Goal: Information Seeking & Learning: Understand process/instructions

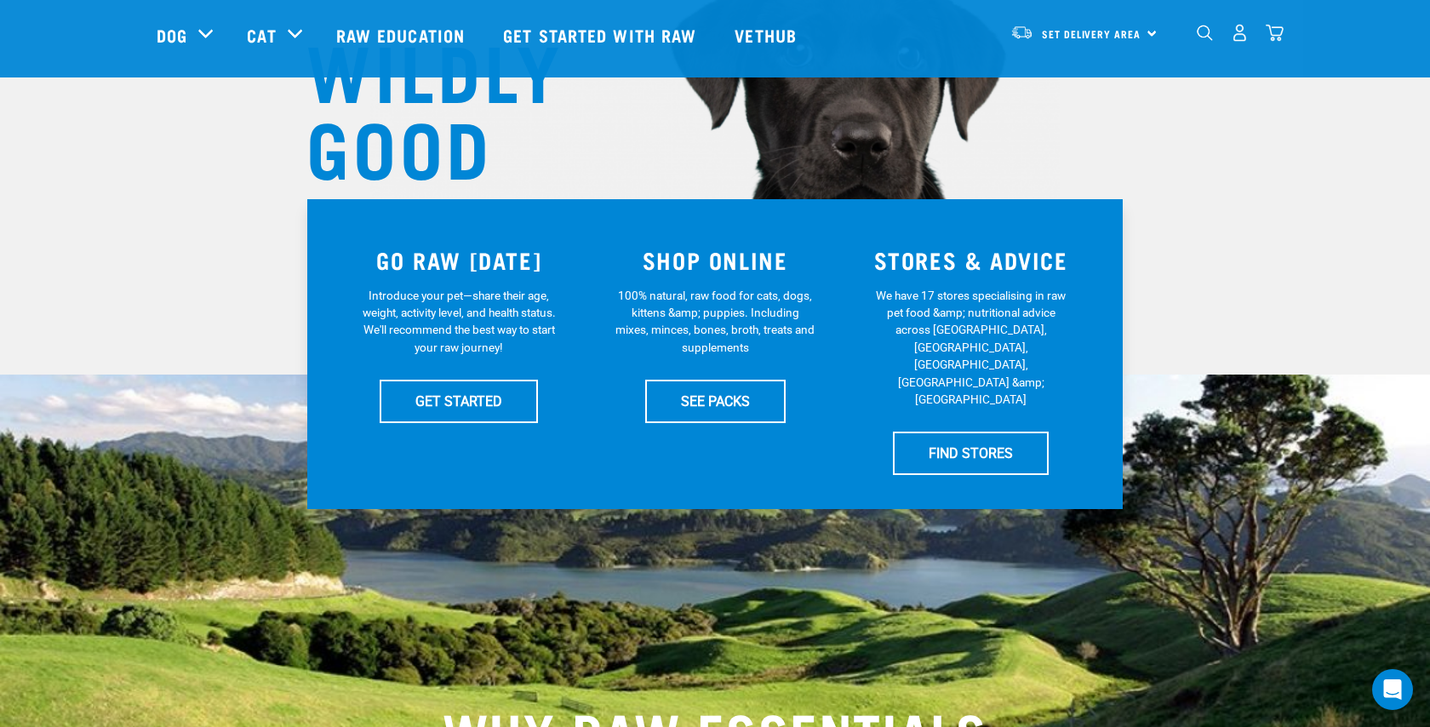
scroll to position [248, 0]
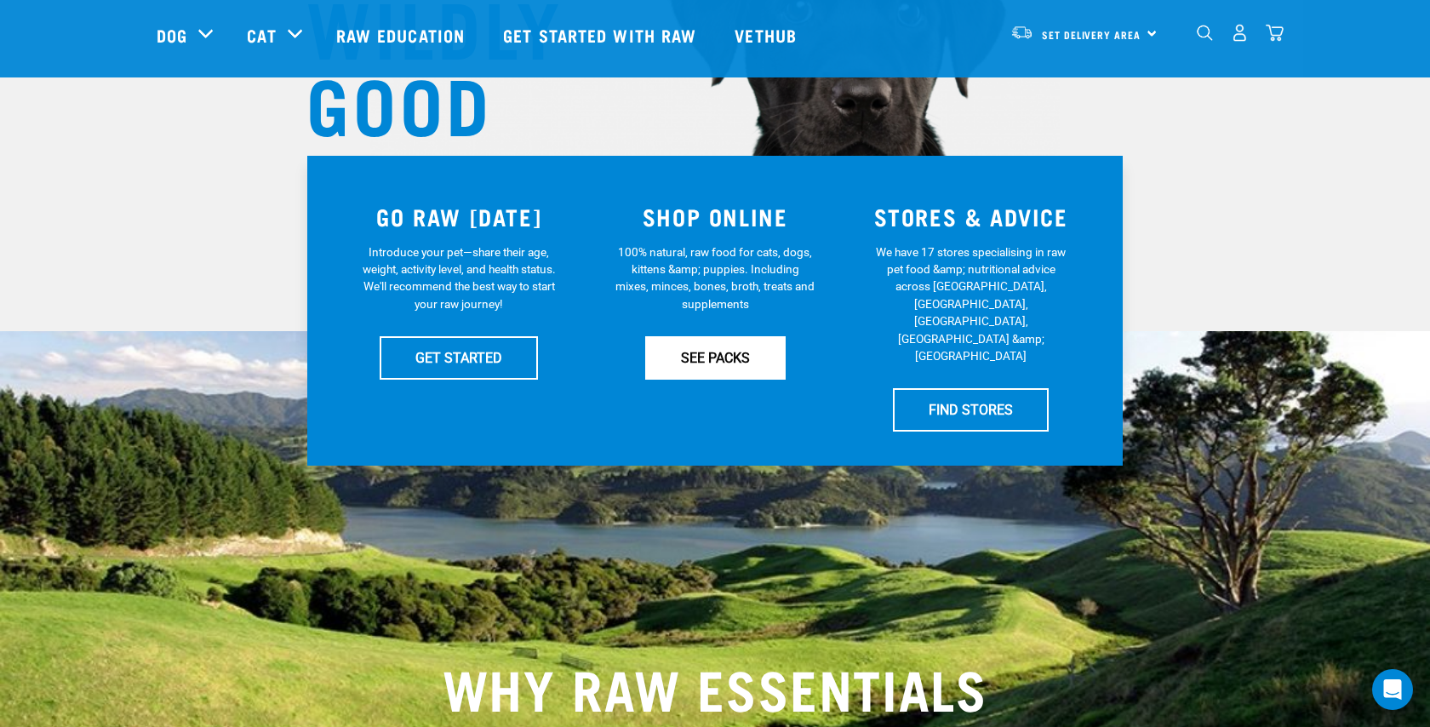
click at [694, 358] on link "SEE PACKS" at bounding box center [715, 357] width 140 height 43
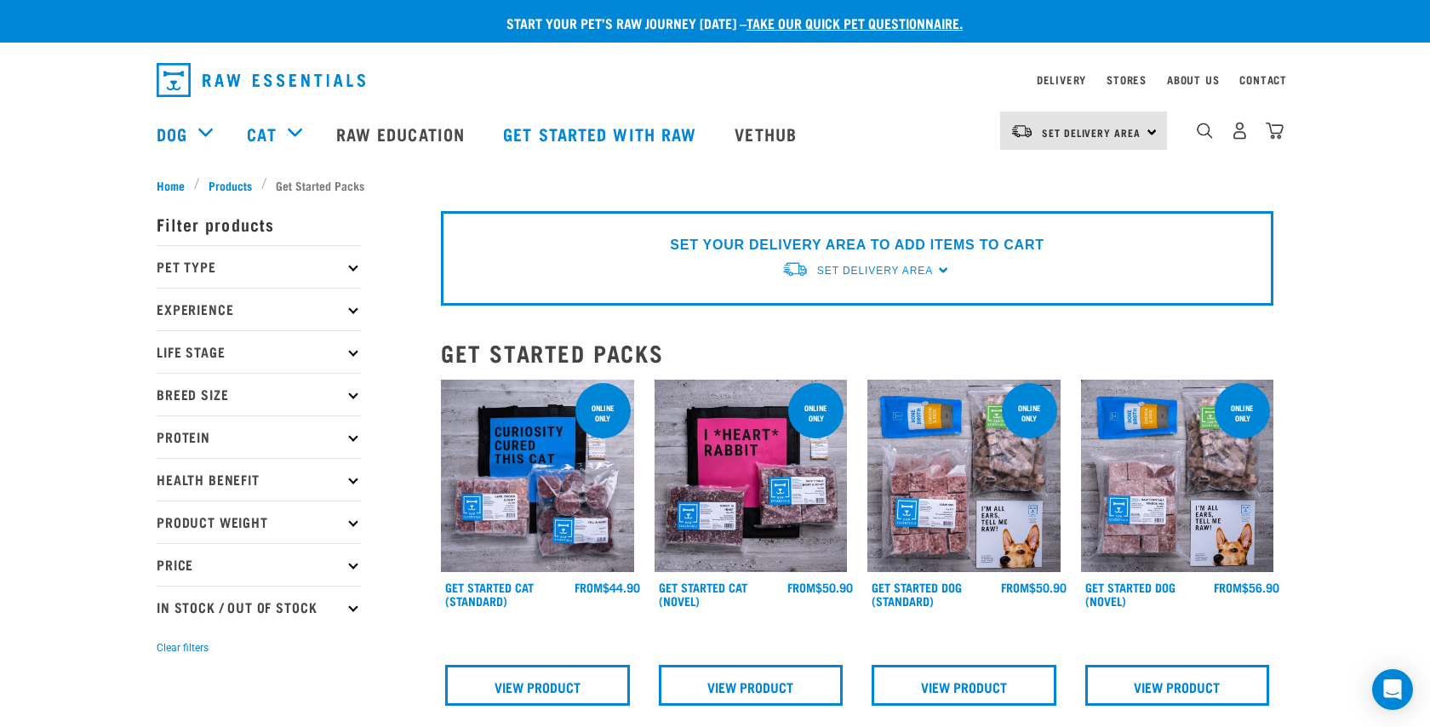
click at [315, 347] on p "Life Stage" at bounding box center [259, 351] width 204 height 43
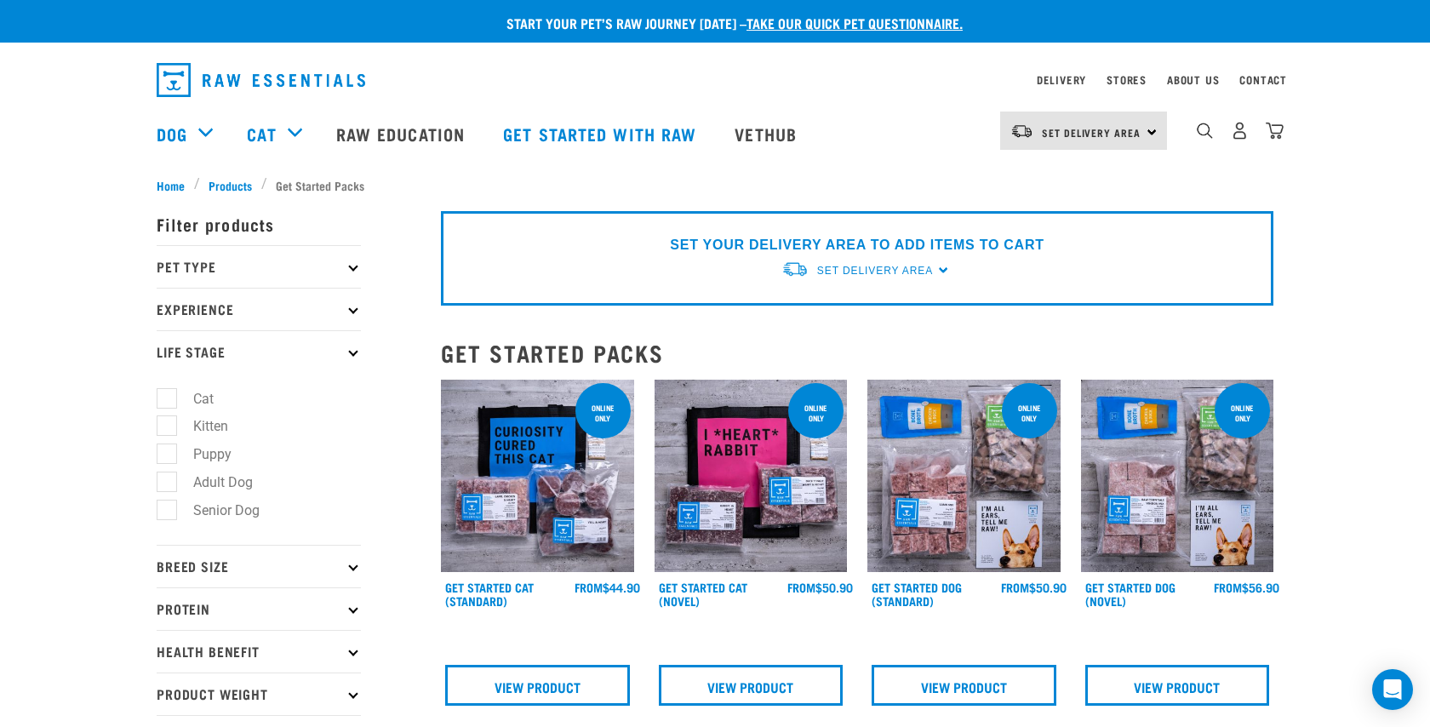
click at [315, 347] on p "Life Stage" at bounding box center [259, 351] width 204 height 43
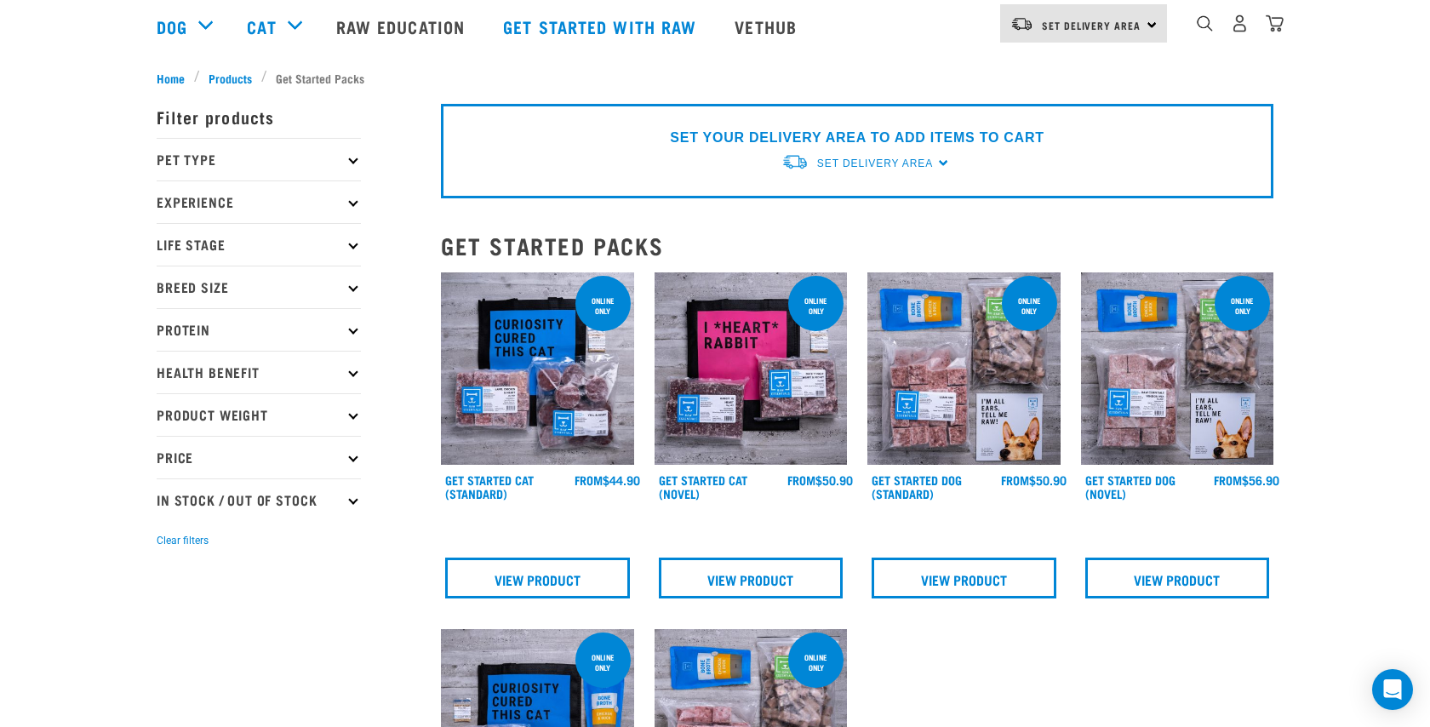
scroll to position [115, 0]
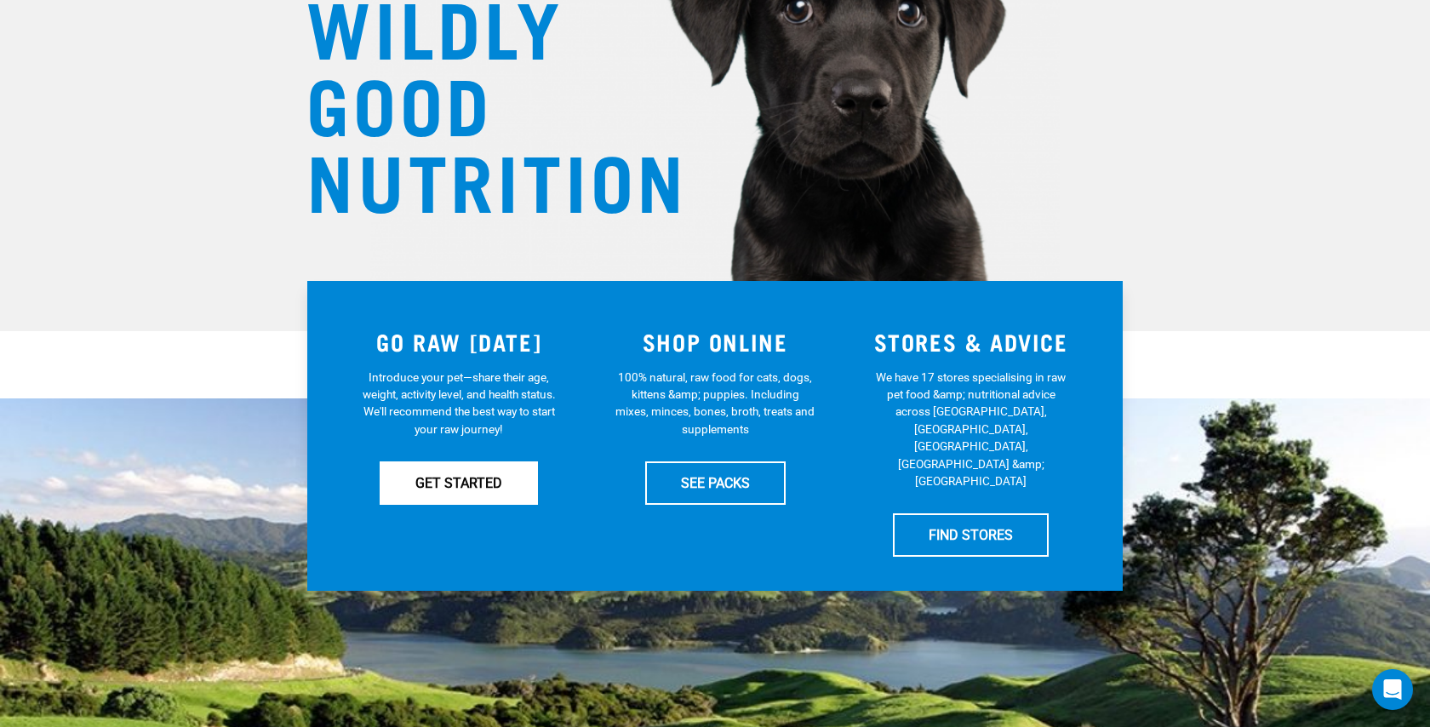
click at [478, 477] on link "GET STARTED" at bounding box center [459, 482] width 158 height 43
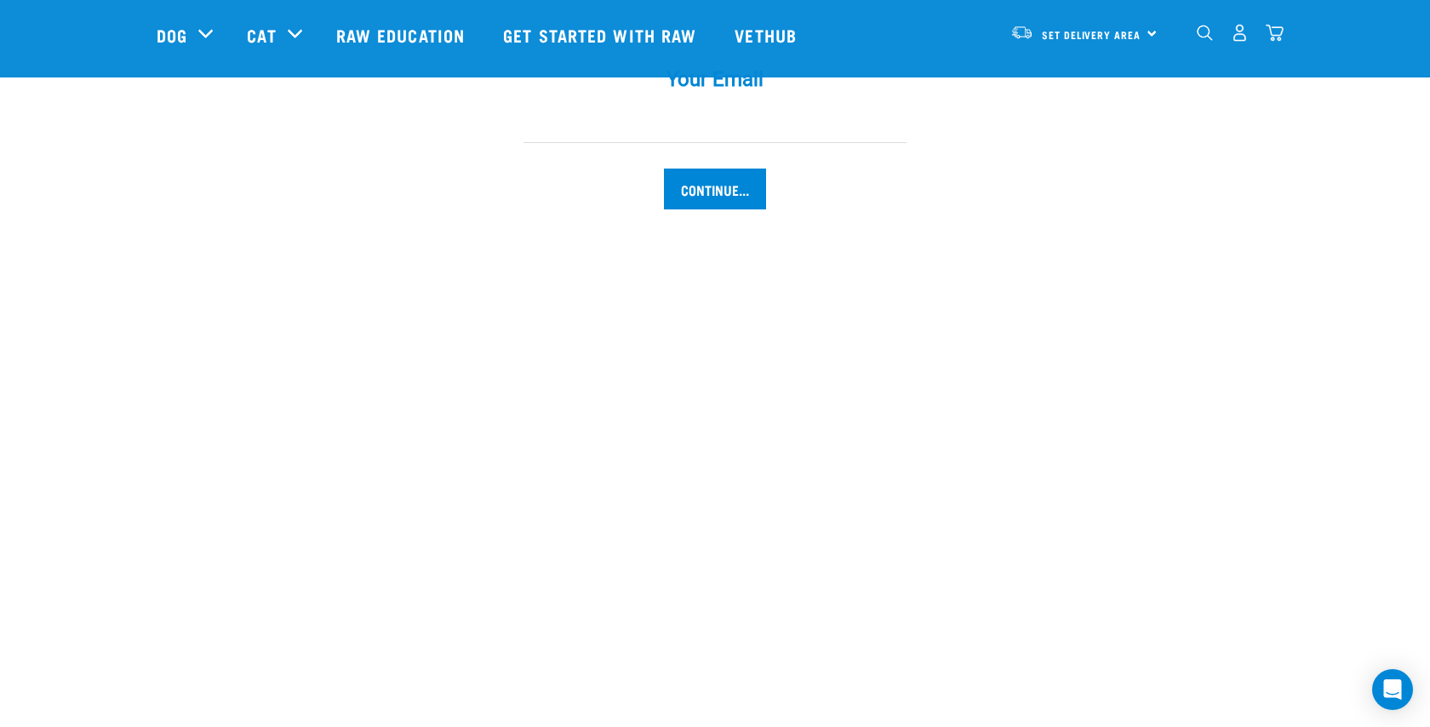
scroll to position [1793, 0]
